Goal: Subscribe to service/newsletter

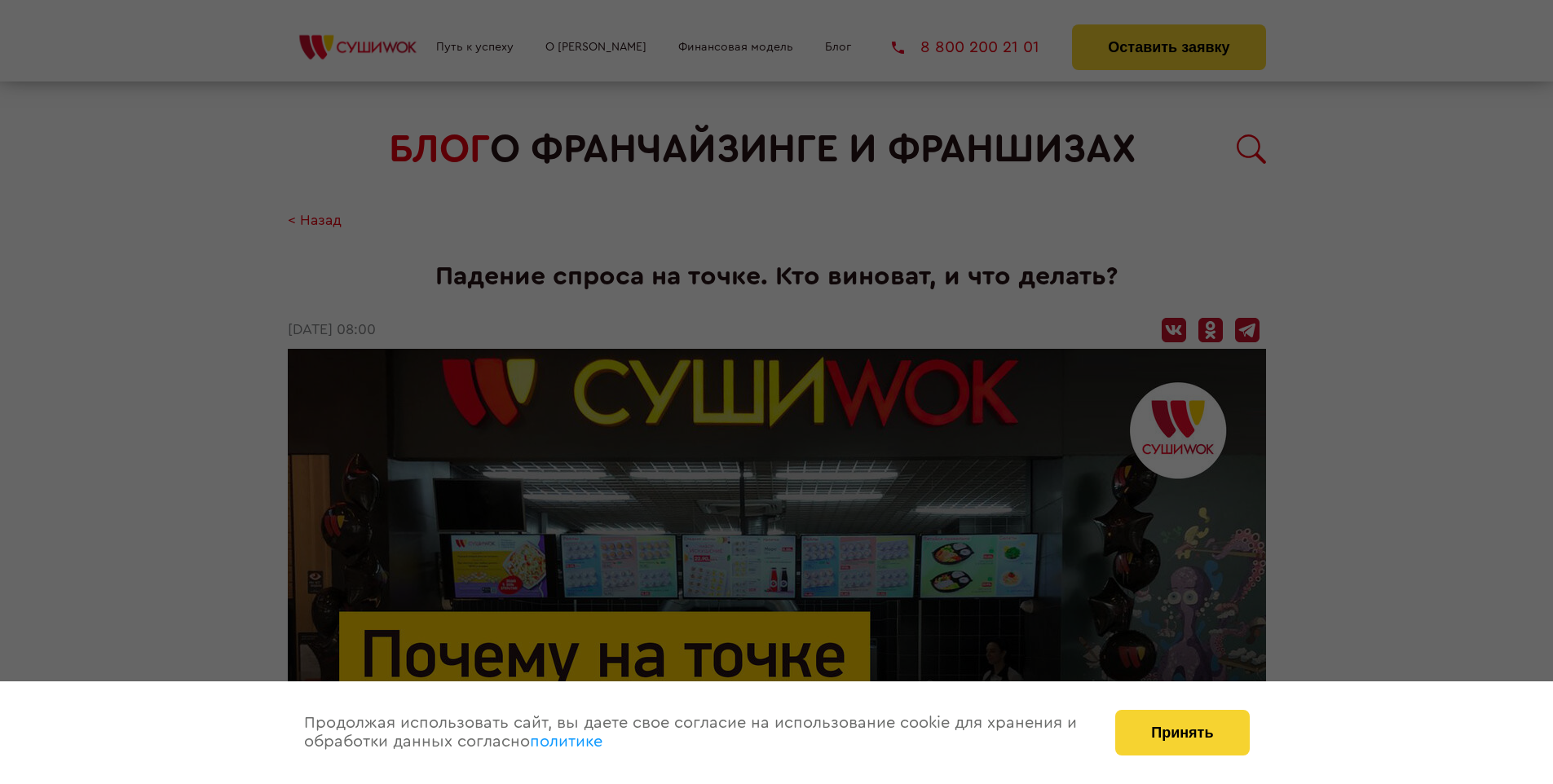
scroll to position [2019, 0]
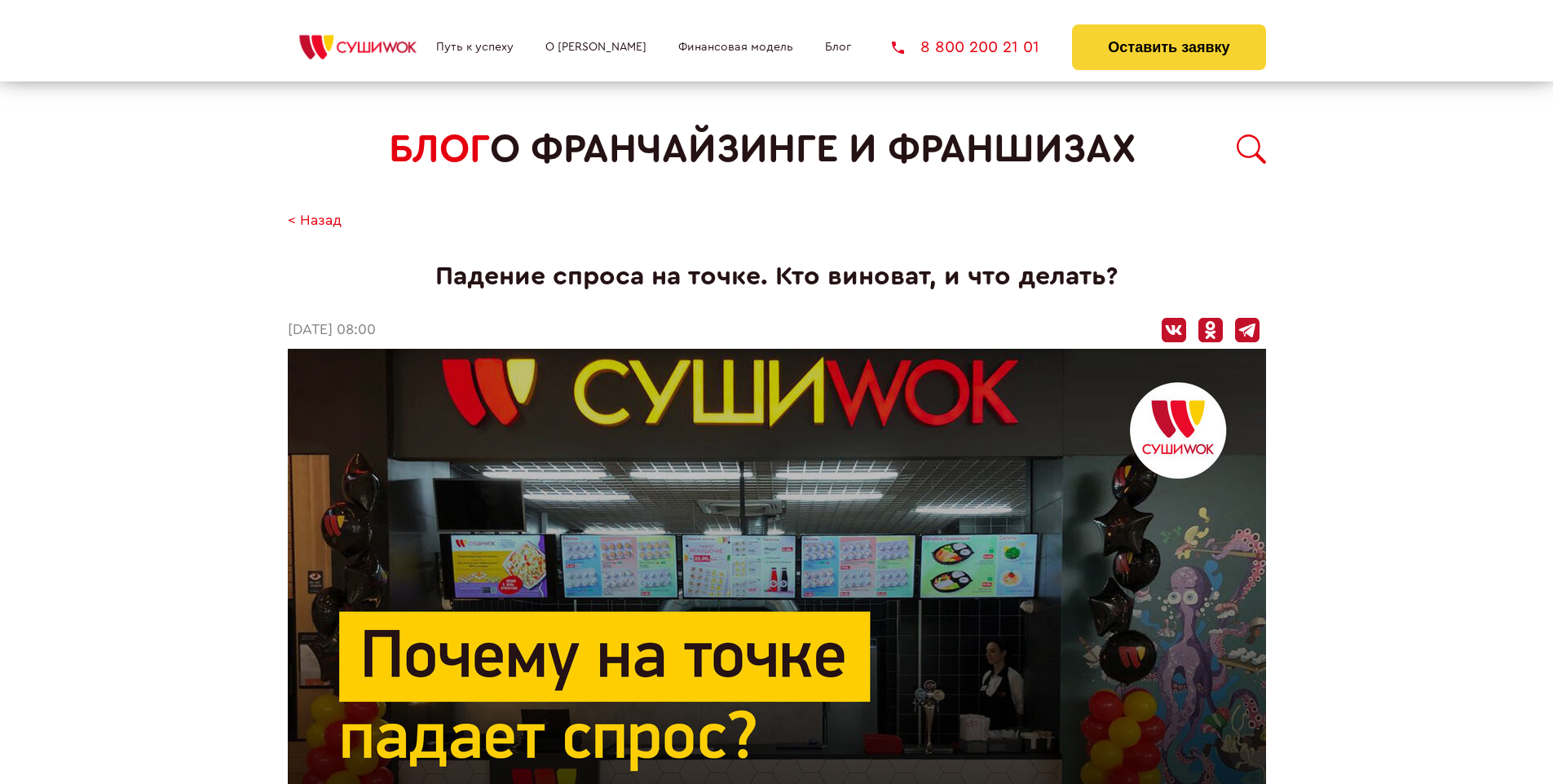
scroll to position [1058, 0]
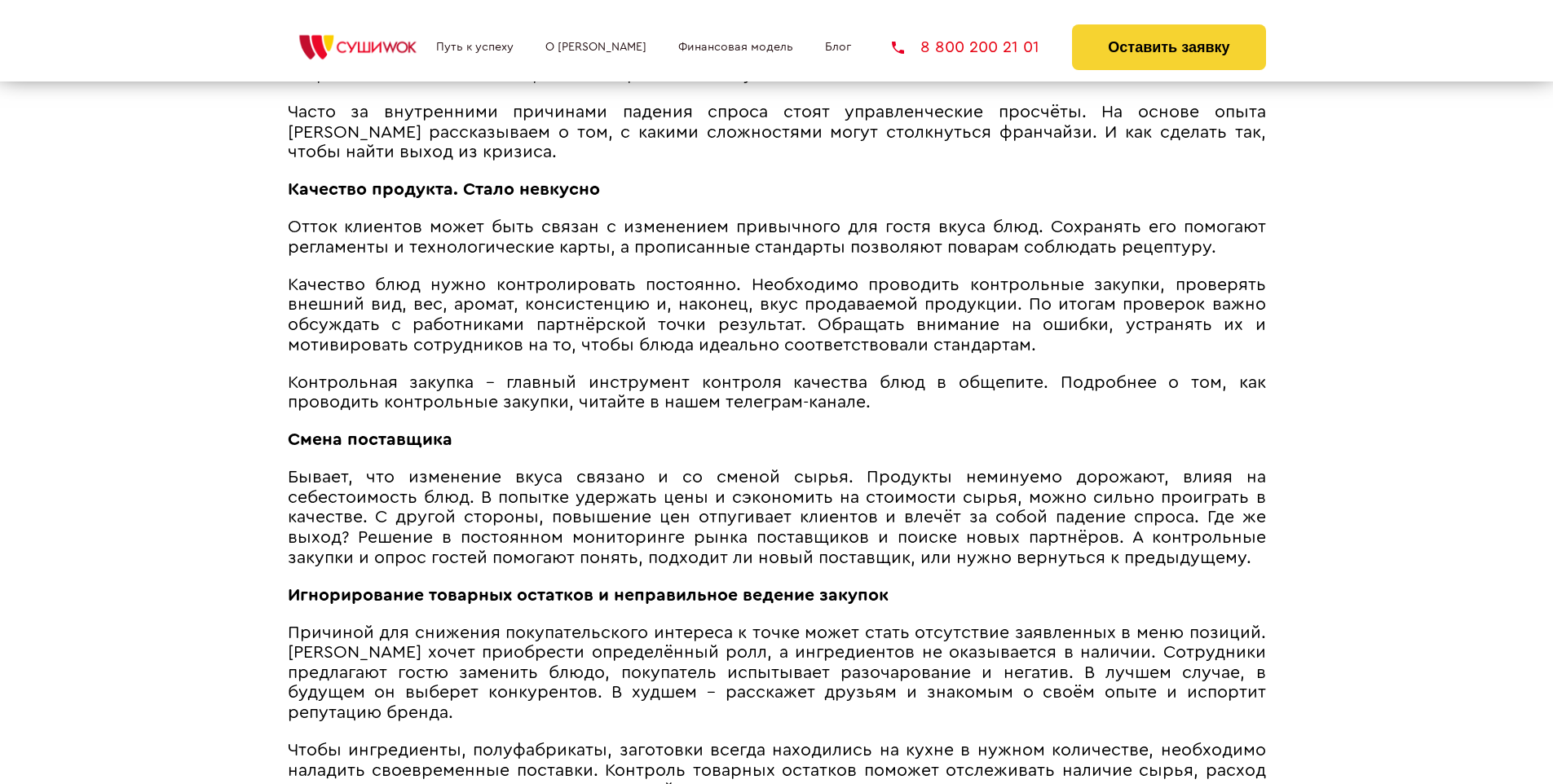
click at [776, 378] on span "Контрольная закупка – главный инструмент контроля качества блюд в общепите. Под…" at bounding box center [776, 392] width 978 height 38
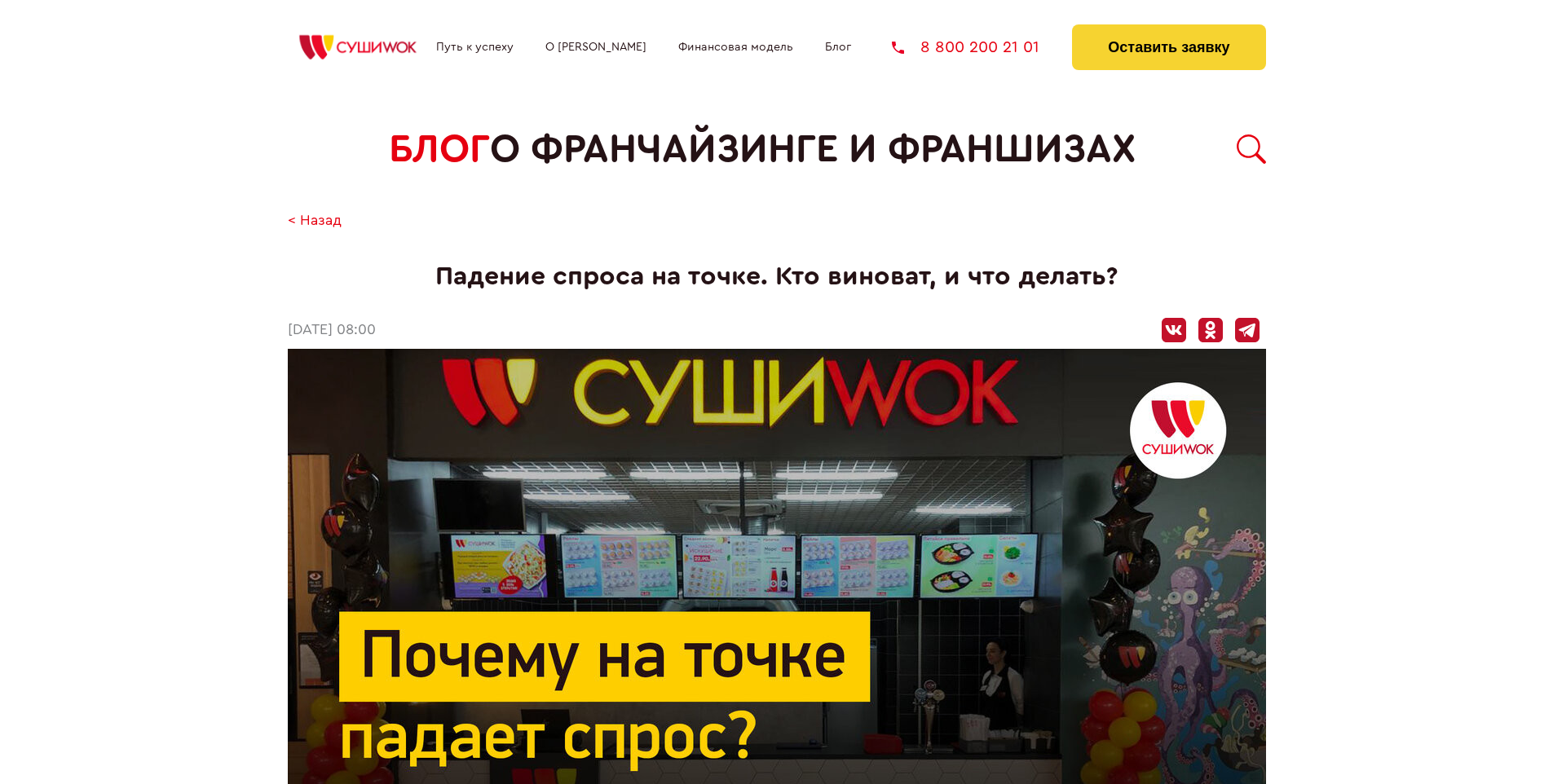
scroll to position [2019, 0]
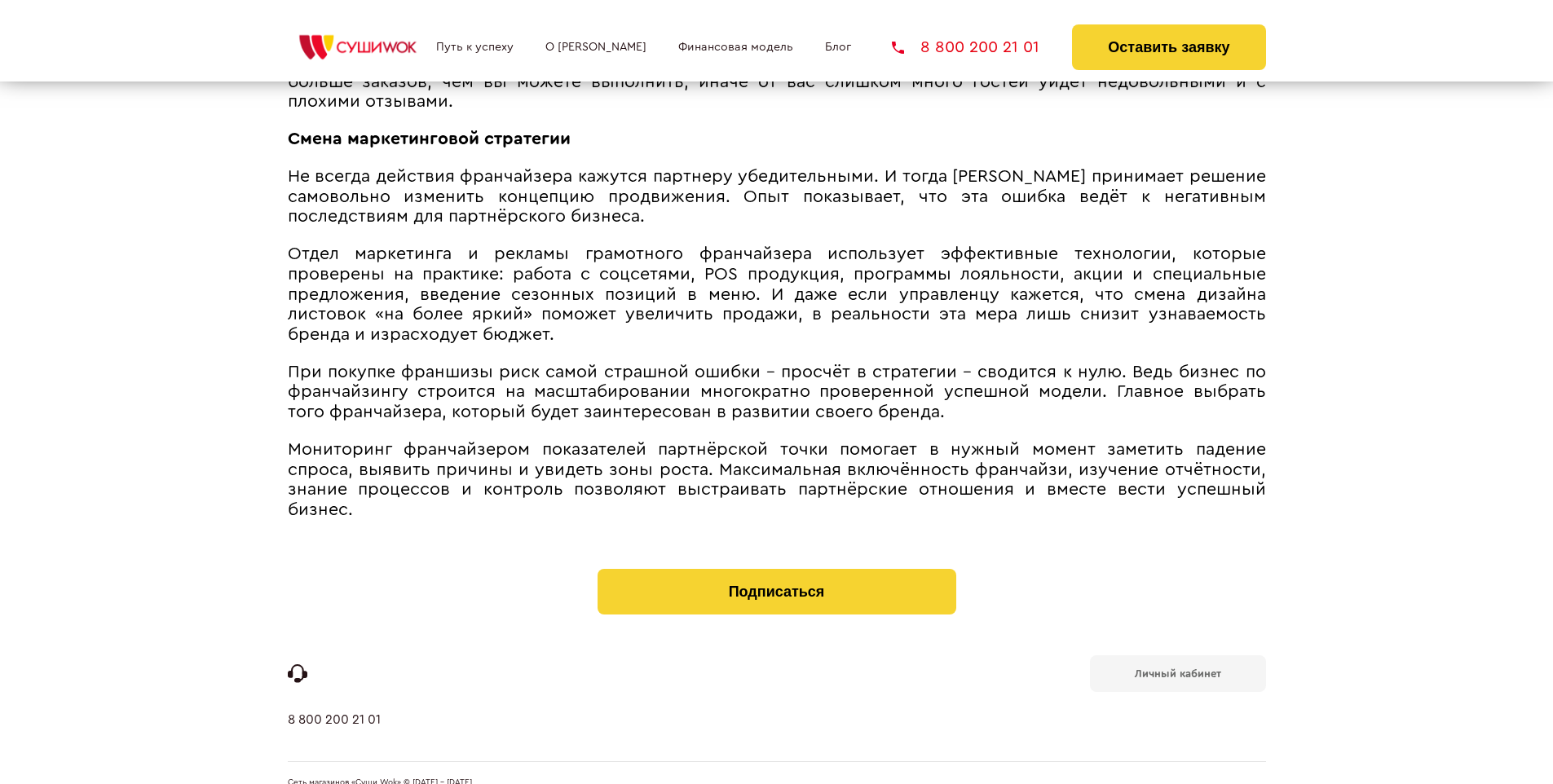
click at [1177, 668] on b "Личный кабинет" at bounding box center [1177, 673] width 86 height 11
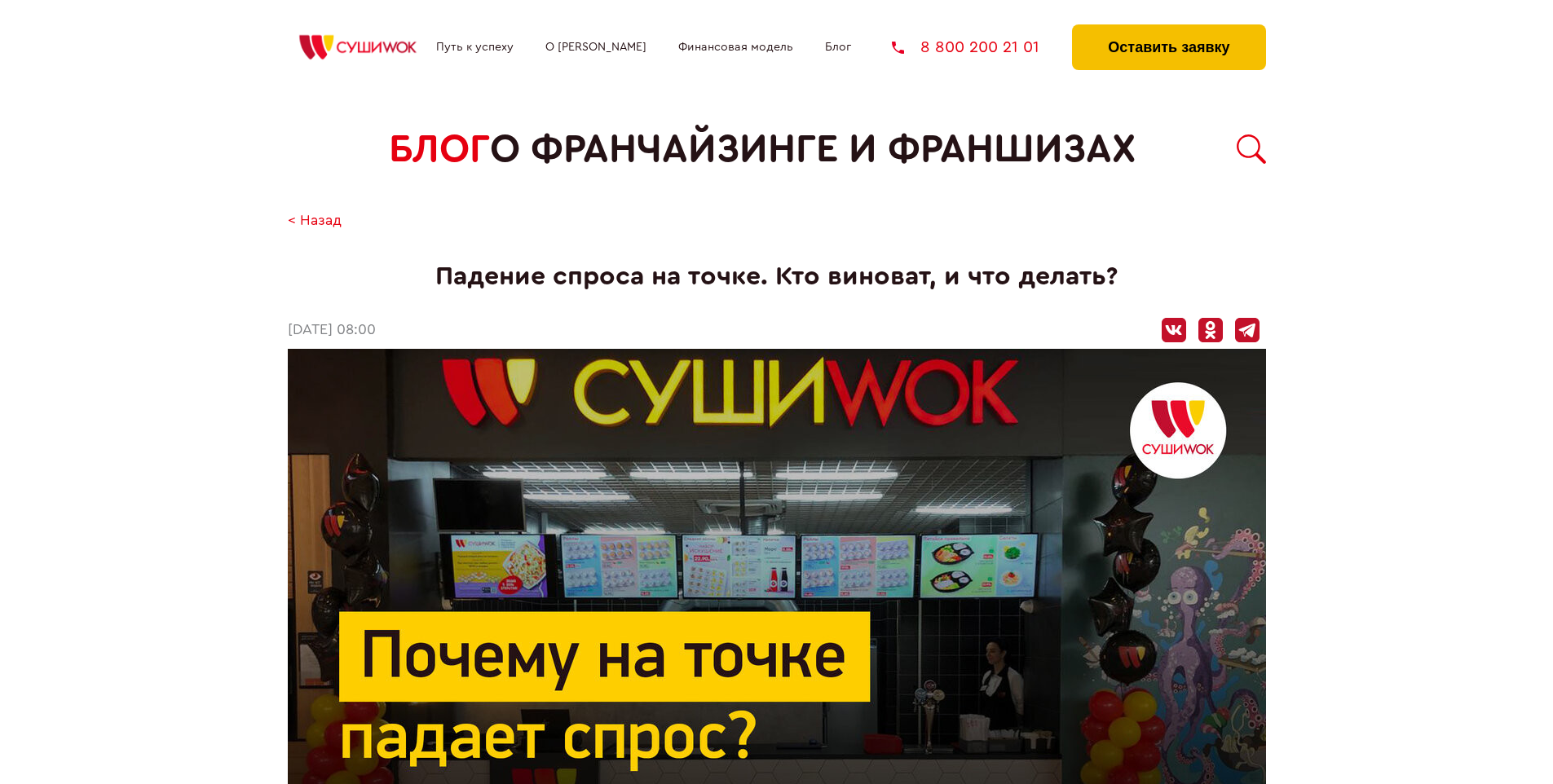
click at [1168, 29] on button "Оставить заявку" at bounding box center [1168, 48] width 193 height 46
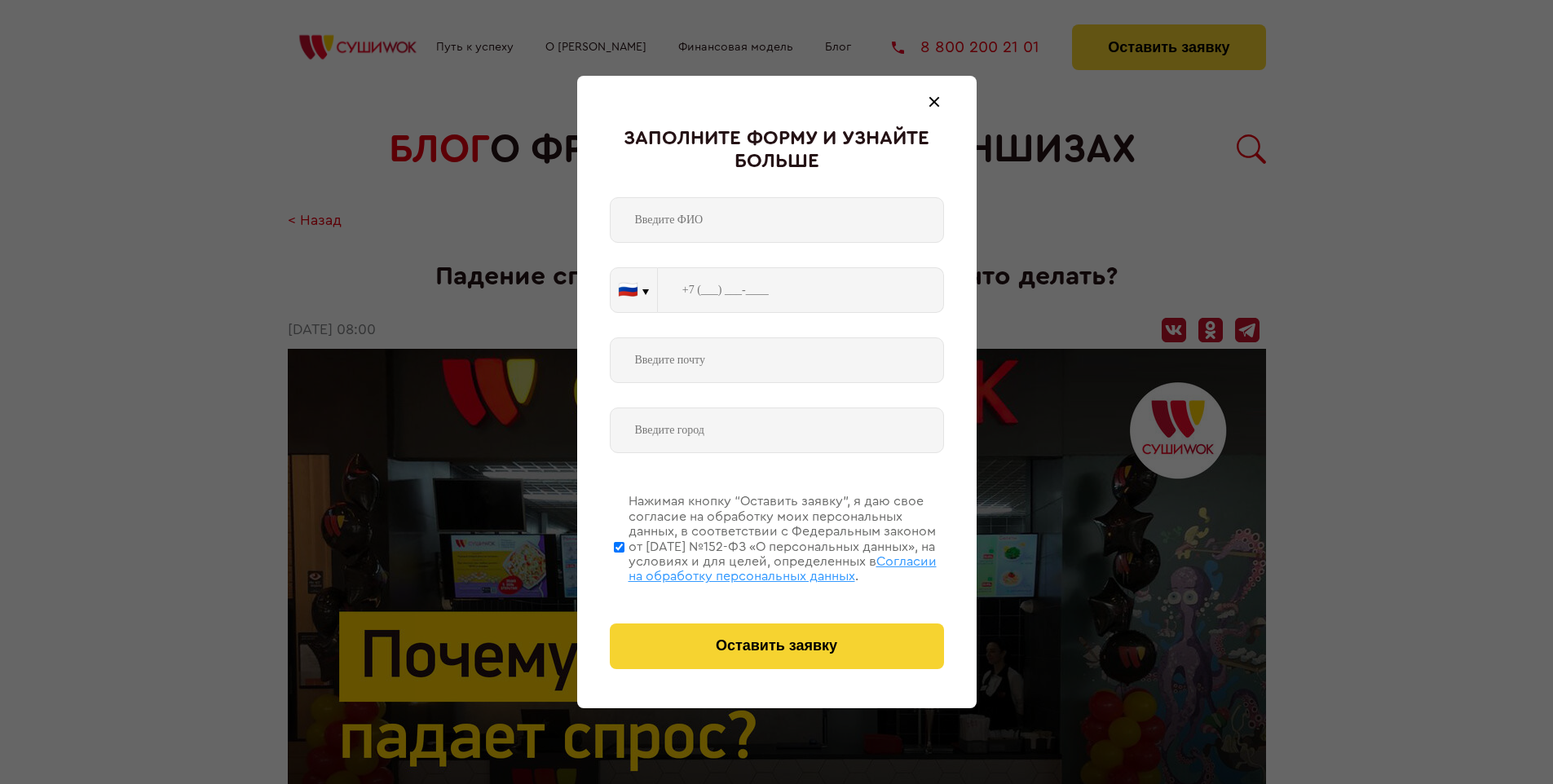
click at [756, 566] on span "Согласии на обработку персональных данных" at bounding box center [782, 569] width 308 height 28
click at [625, 566] on input "Нажимая кнопку “Оставить заявку”, я даю свое согласие на обработку моих персона…" at bounding box center [619, 547] width 11 height 131
checkbox input "false"
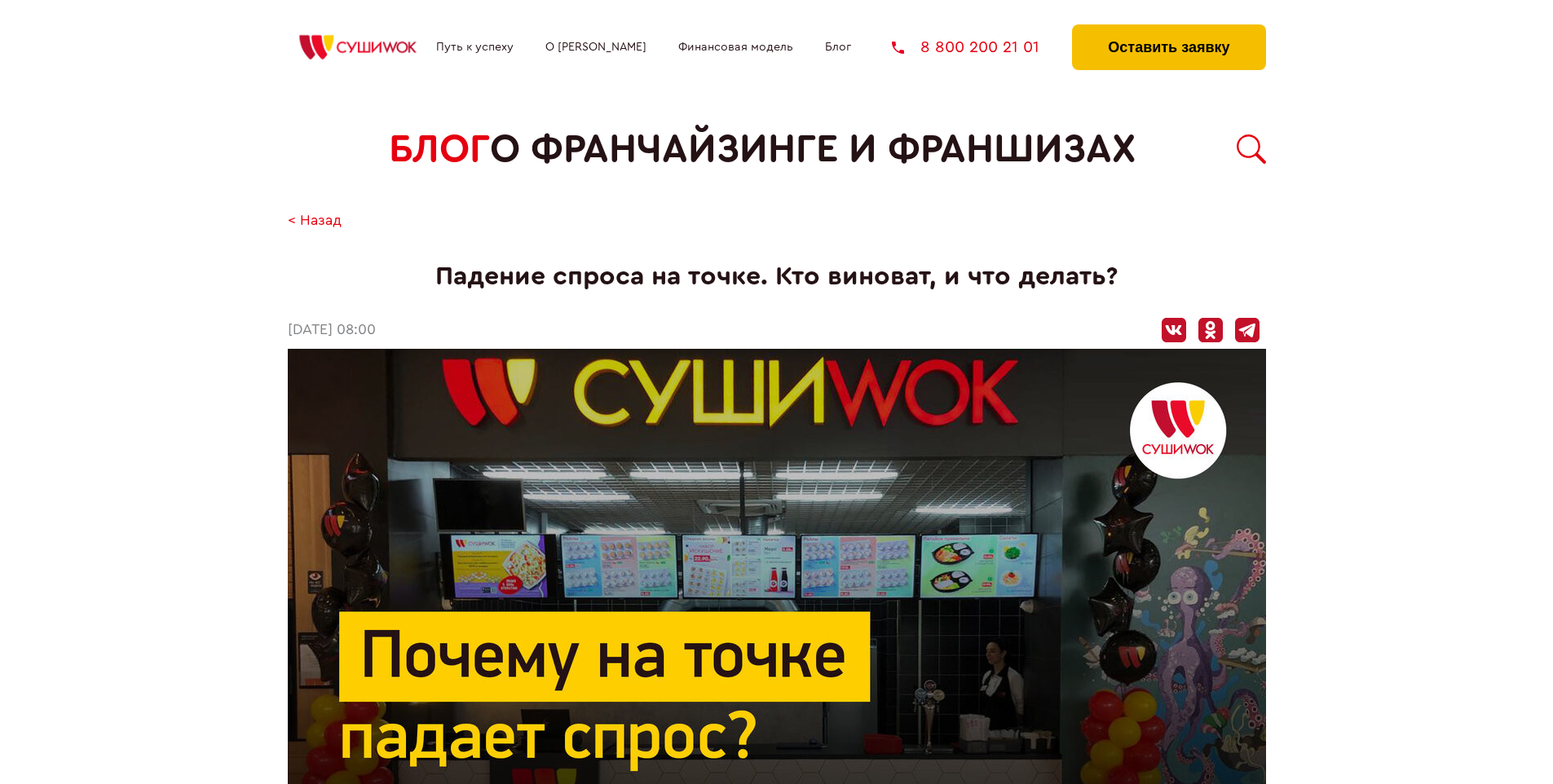
click at [1168, 29] on button "Оставить заявку" at bounding box center [1168, 48] width 193 height 46
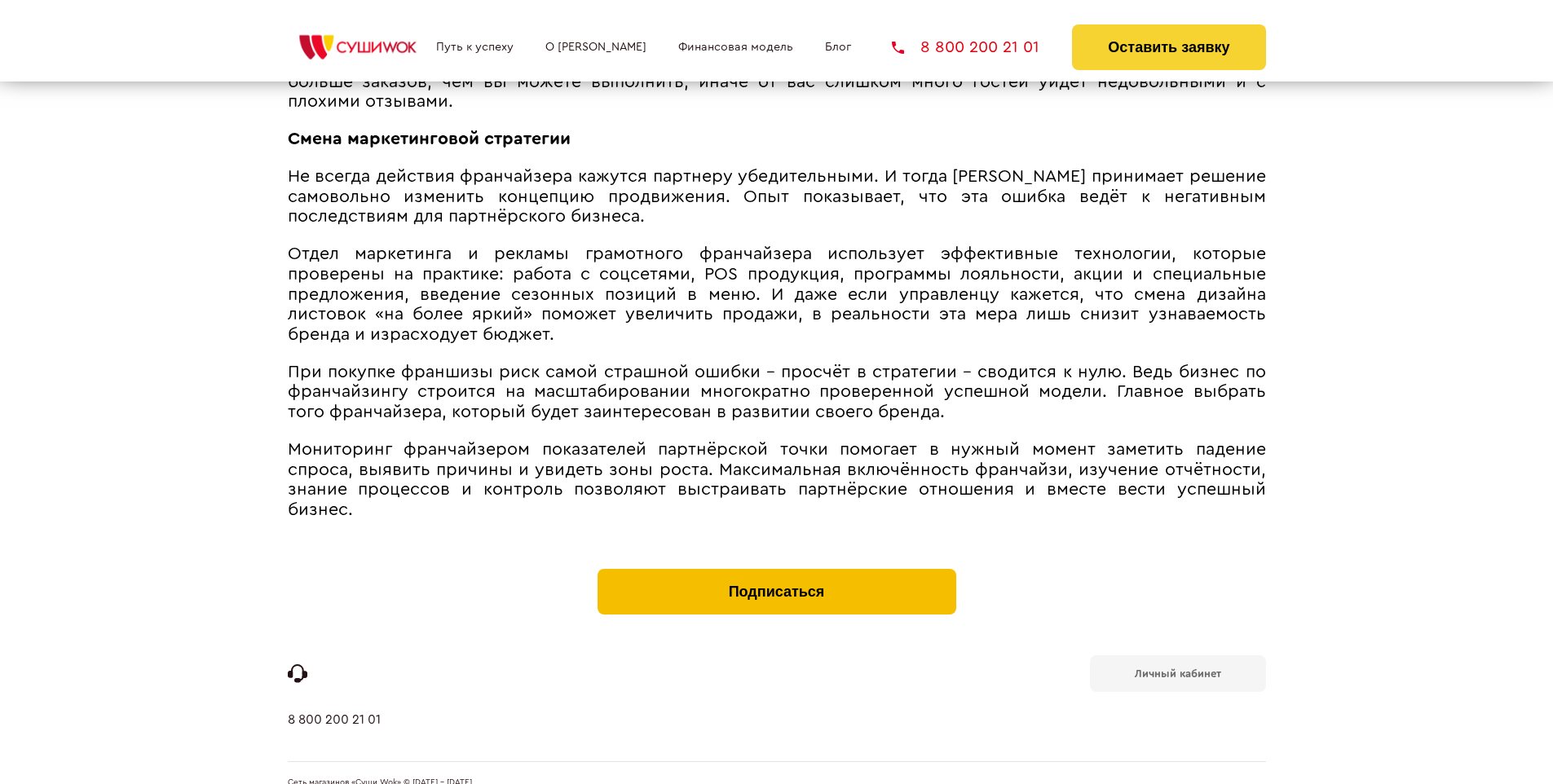
click at [776, 569] on button "Подписаться" at bounding box center [776, 592] width 359 height 46
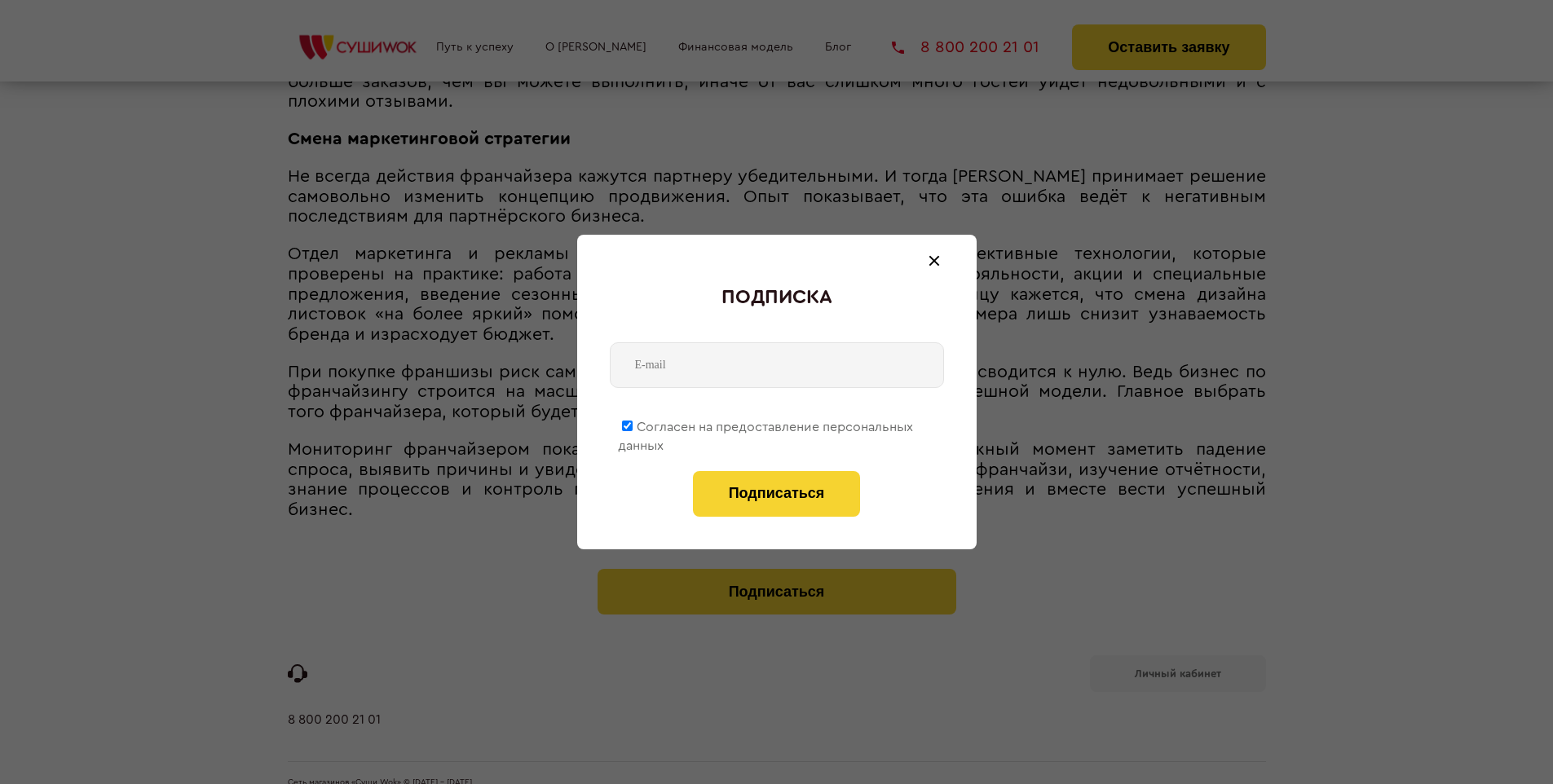
click at [767, 423] on span "Согласен на предоставление персональных данных" at bounding box center [766, 436] width 296 height 32
click at [633, 423] on input "Согласен на предоставление персональных данных" at bounding box center [627, 425] width 11 height 11
checkbox input "false"
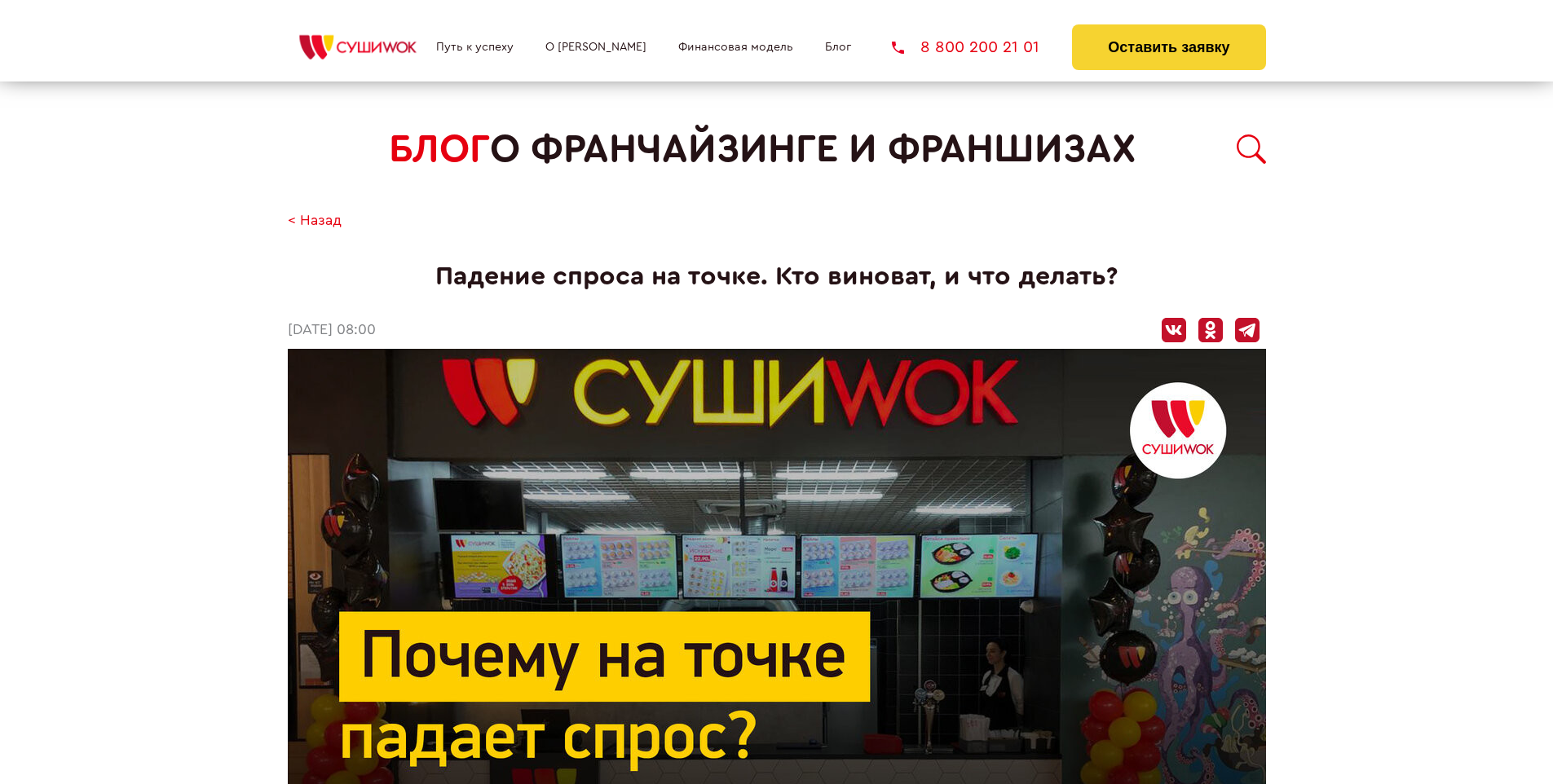
scroll to position [2019, 0]
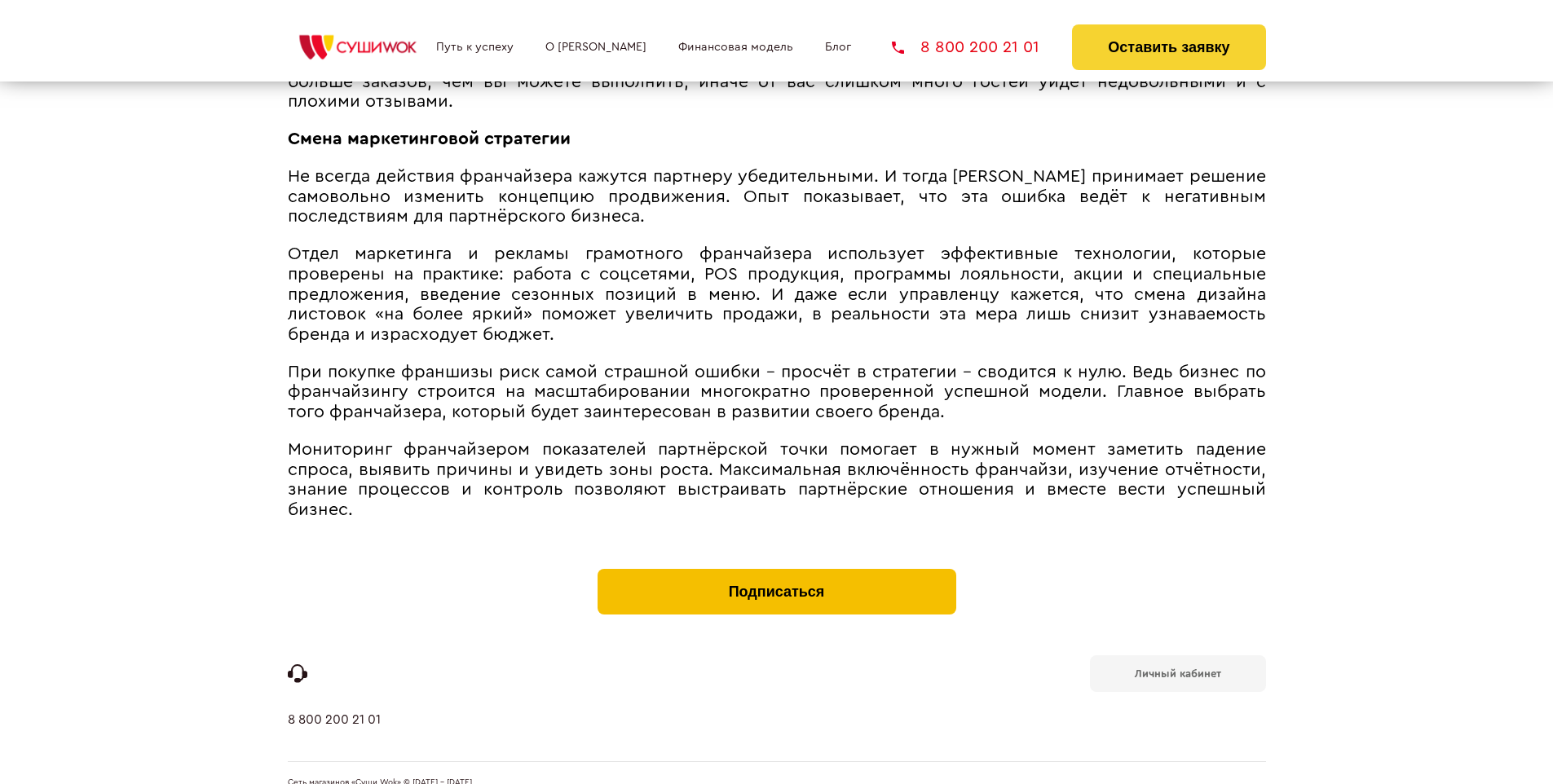
click at [776, 569] on button "Подписаться" at bounding box center [776, 592] width 359 height 46
